Goal: Information Seeking & Learning: Learn about a topic

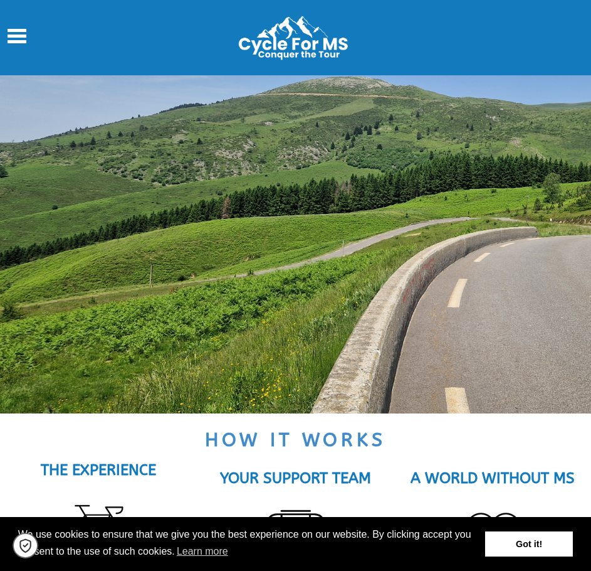
scroll to position [1003, 0]
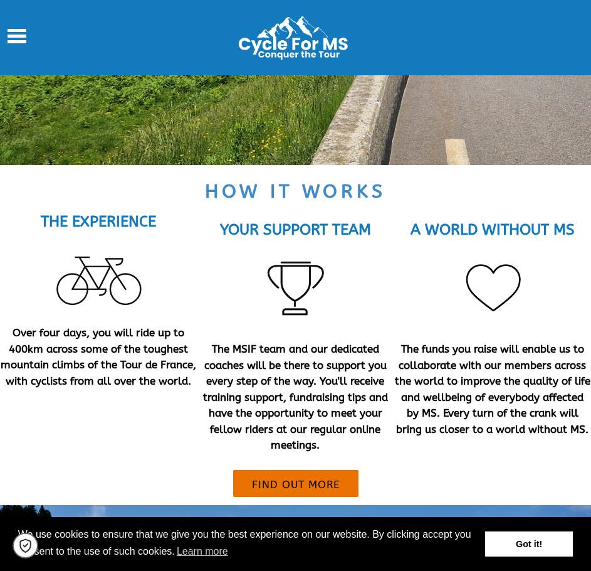
click at [236, 356] on p "The MSIF team and our dedicated coaches will be there to support you every step…" at bounding box center [295, 397] width 197 height 112
click at [523, 547] on link "Got it!" at bounding box center [529, 543] width 88 height 25
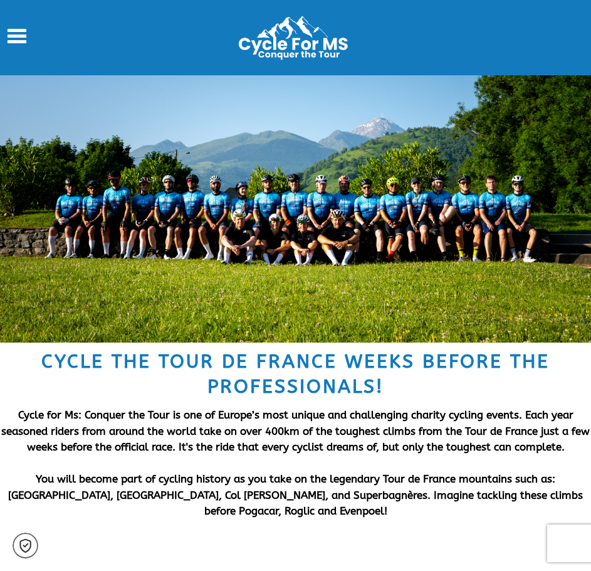
scroll to position [63, 0]
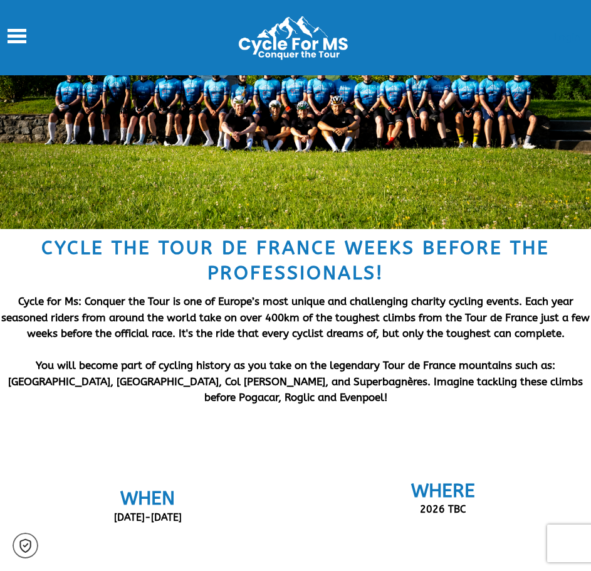
scroll to position [125, 0]
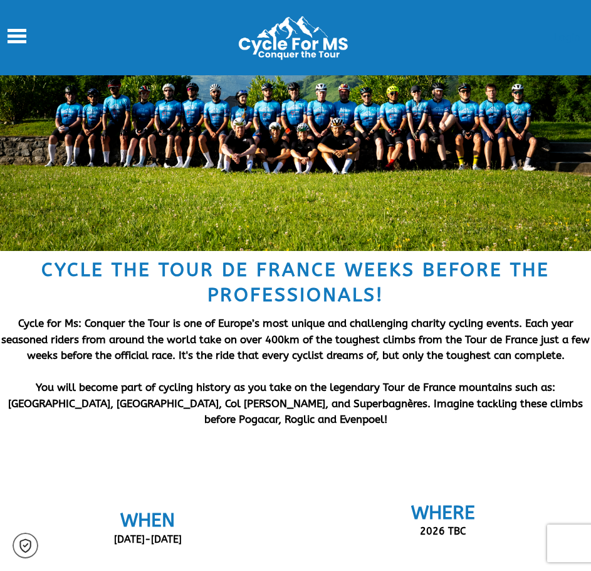
click at [297, 363] on p "Cycle for Ms: Conquer the Tour is one of Europe’s most unique and challenging c…" at bounding box center [295, 371] width 591 height 112
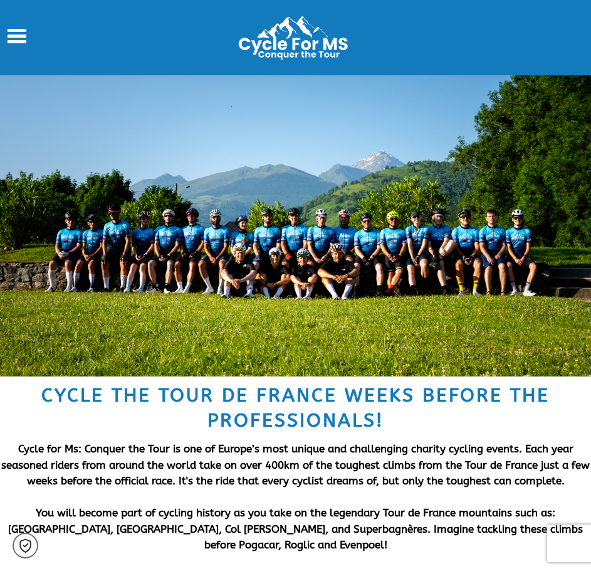
scroll to position [63, 0]
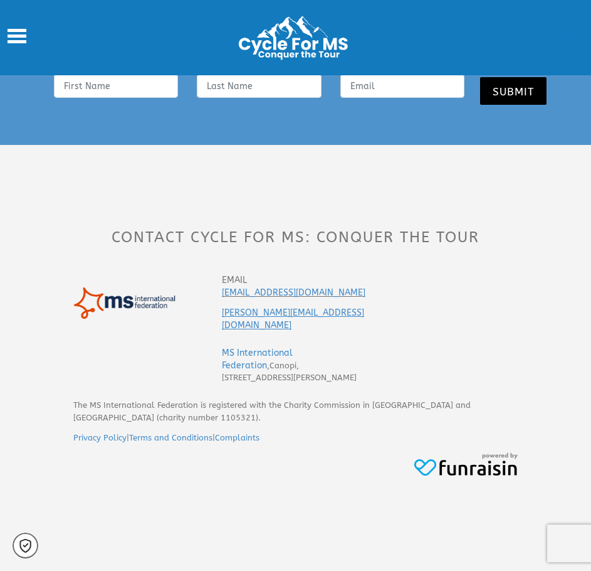
scroll to position [3673, 0]
